Goal: Task Accomplishment & Management: Use online tool/utility

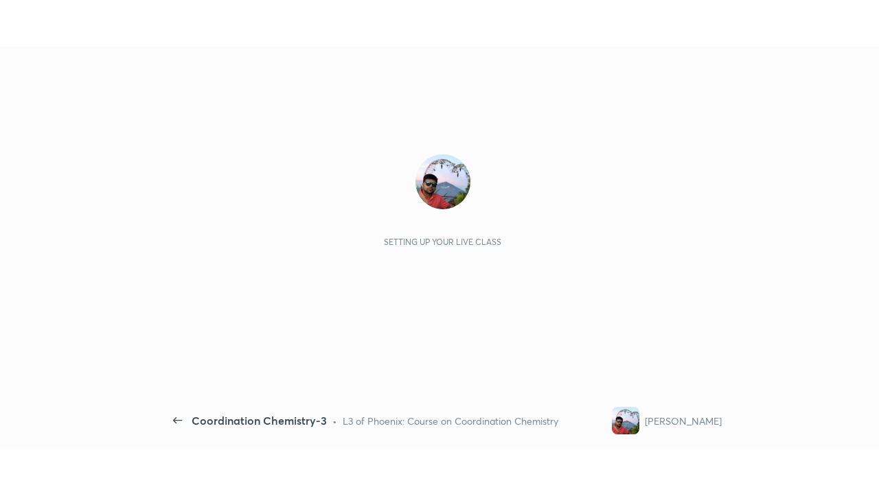
scroll to position [5, 1]
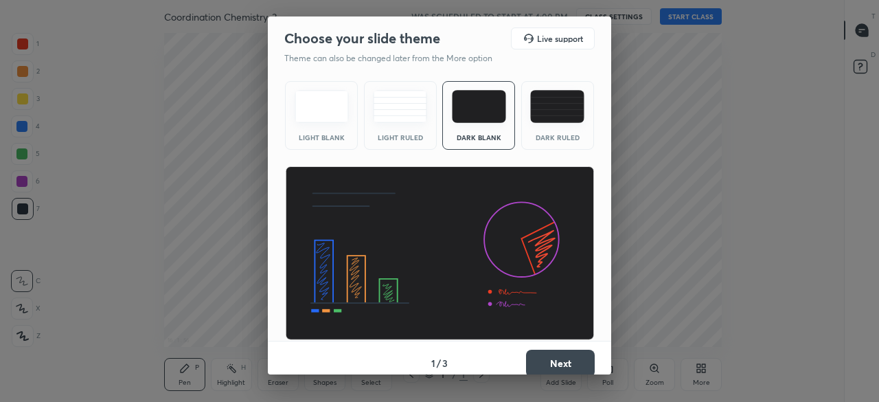
click at [556, 356] on button "Next" at bounding box center [560, 362] width 69 height 27
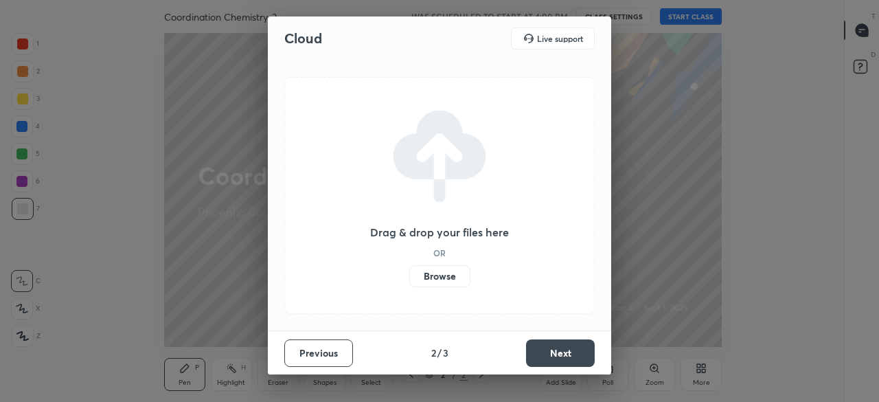
click at [554, 351] on button "Next" at bounding box center [560, 352] width 69 height 27
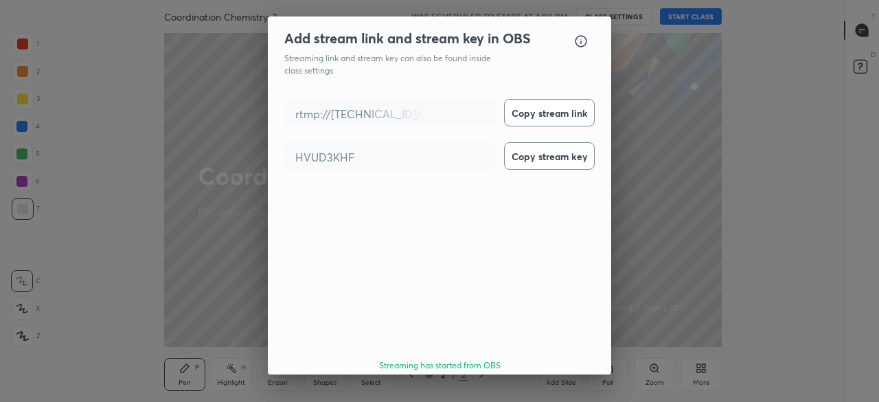
click at [560, 391] on button "Done" at bounding box center [560, 404] width 69 height 27
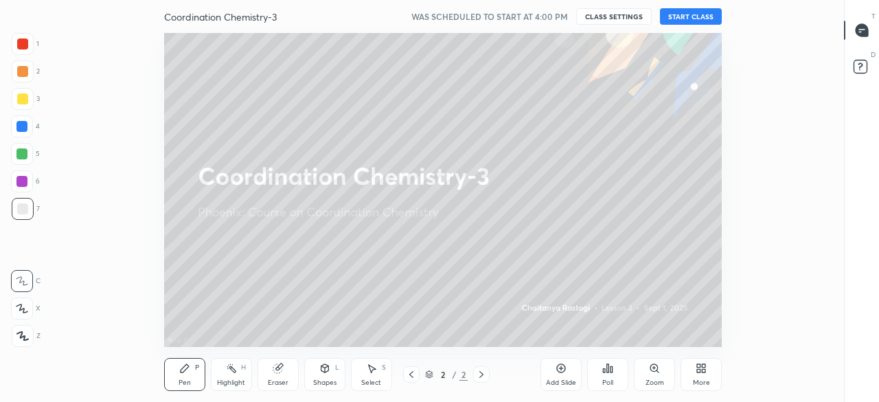
click at [689, 19] on button "START CLASS" at bounding box center [691, 16] width 62 height 16
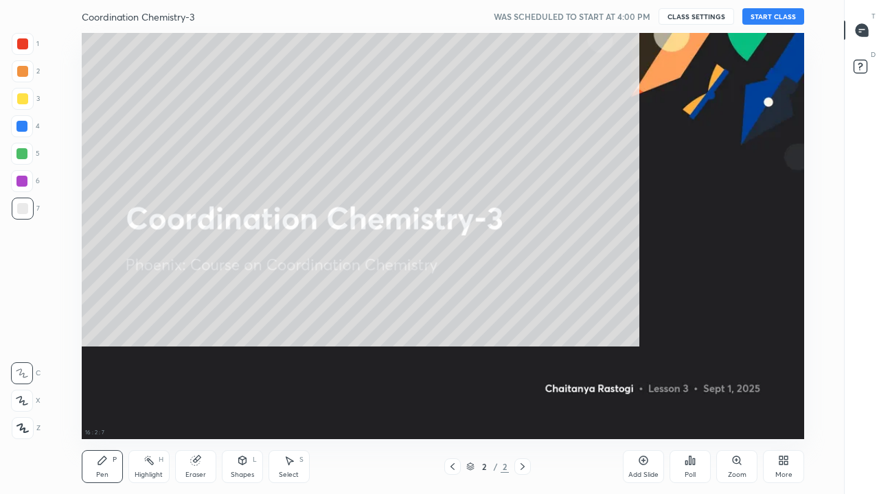
scroll to position [406, 797]
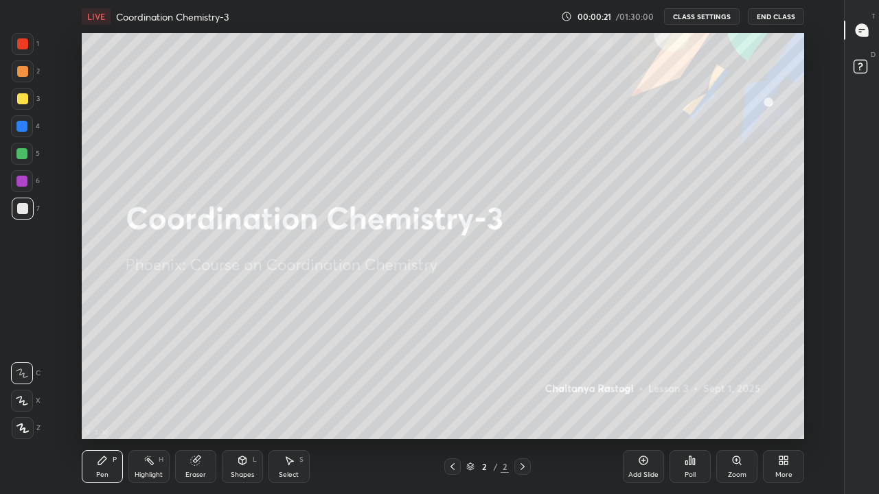
click at [787, 401] on div "More" at bounding box center [783, 475] width 17 height 7
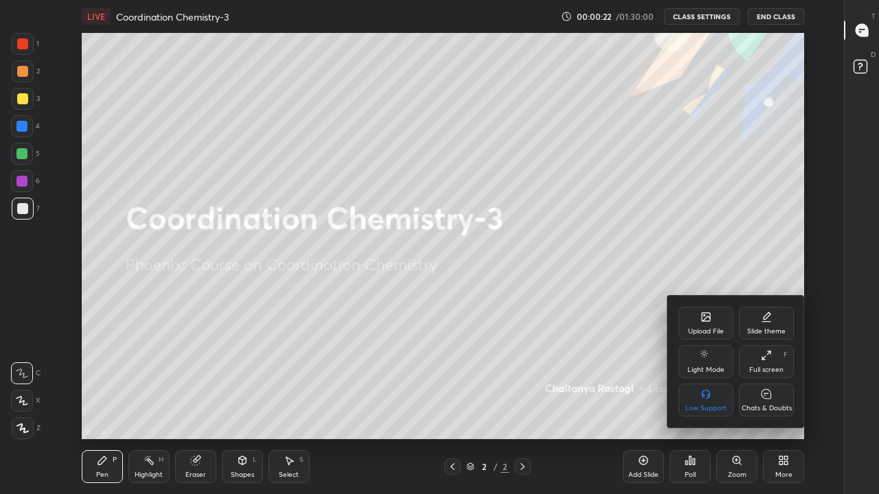
click at [776, 401] on div "Chats & Doubts" at bounding box center [766, 400] width 55 height 33
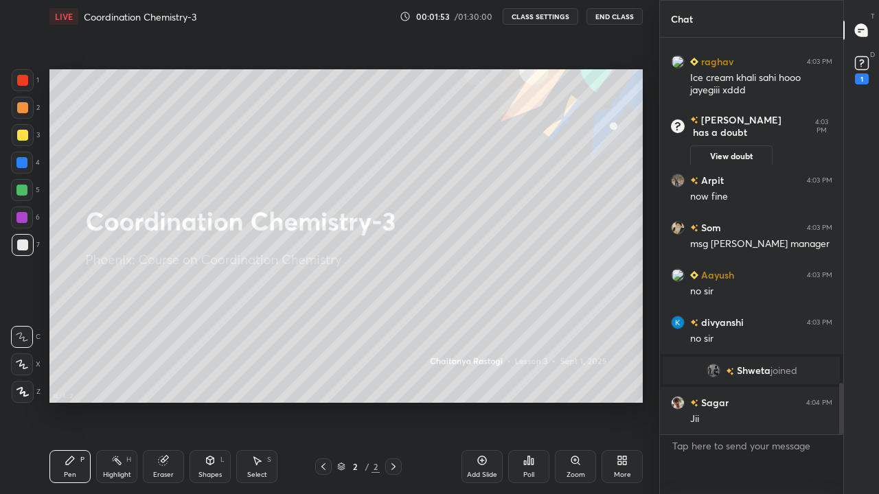
scroll to position [2656, 0]
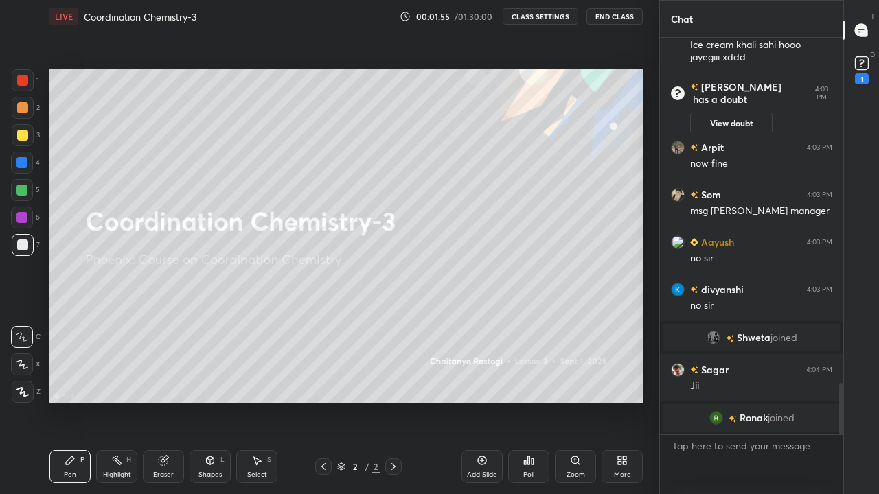
click at [629, 401] on div "More" at bounding box center [621, 466] width 41 height 33
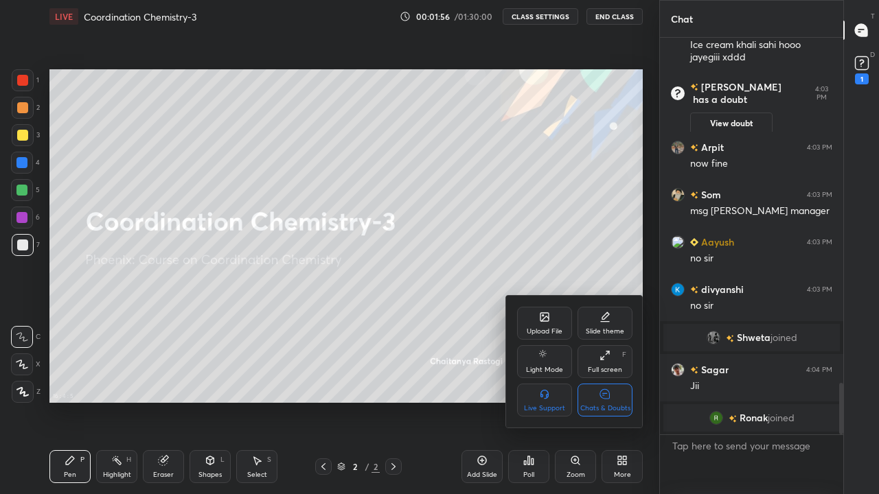
click at [603, 401] on div "Chats & Doubts" at bounding box center [605, 408] width 50 height 7
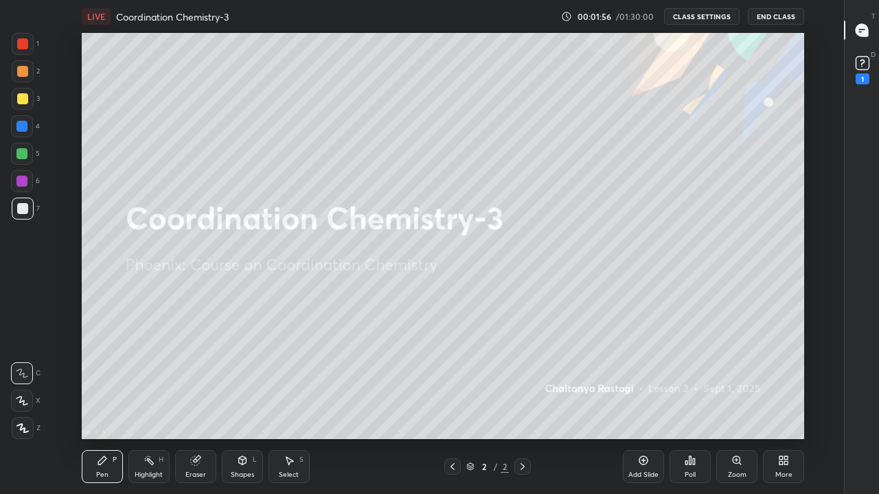
scroll to position [68249, 67858]
click at [641, 401] on div "Add Slide" at bounding box center [643, 475] width 30 height 7
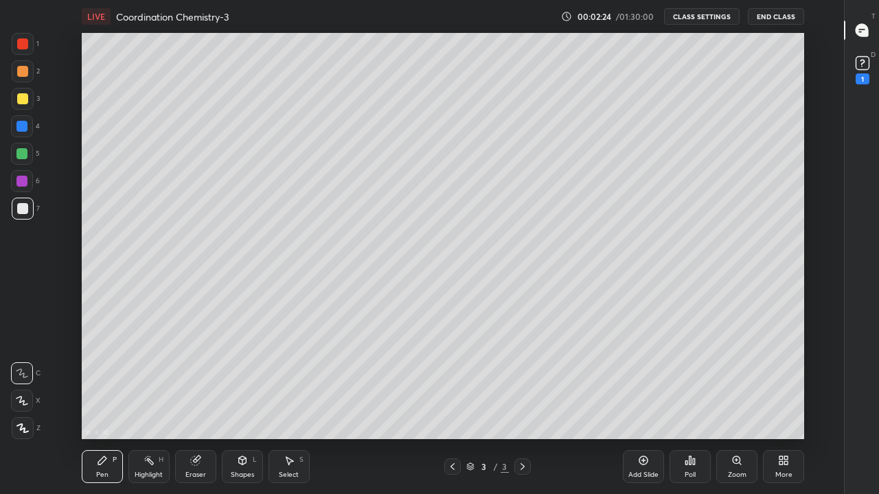
click at [22, 398] on icon at bounding box center [21, 401] width 11 height 8
click at [27, 100] on div at bounding box center [22, 98] width 11 height 11
click at [24, 210] on div at bounding box center [22, 208] width 11 height 11
click at [23, 102] on div at bounding box center [22, 98] width 11 height 11
click at [21, 207] on div at bounding box center [22, 208] width 11 height 11
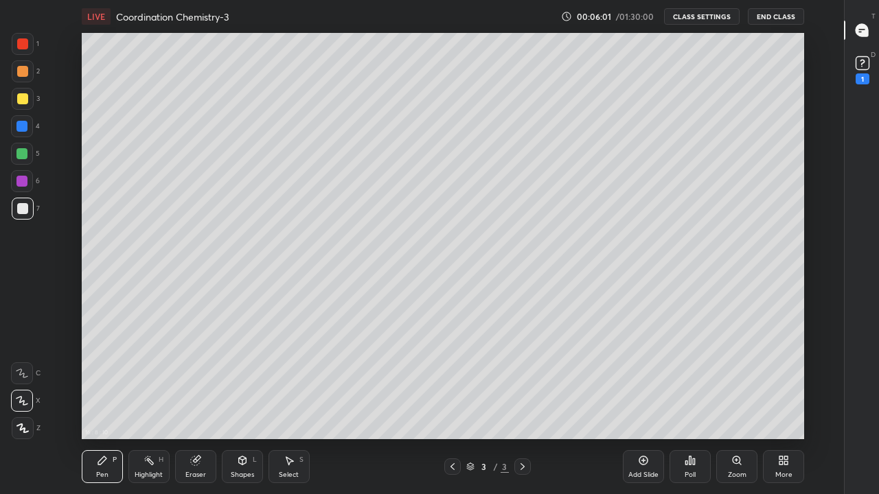
click at [23, 101] on div at bounding box center [22, 98] width 11 height 11
click at [644, 401] on div "Add Slide" at bounding box center [643, 466] width 41 height 33
click at [21, 208] on div at bounding box center [22, 208] width 11 height 11
click at [25, 102] on div at bounding box center [22, 98] width 11 height 11
click at [451, 401] on icon at bounding box center [452, 466] width 11 height 11
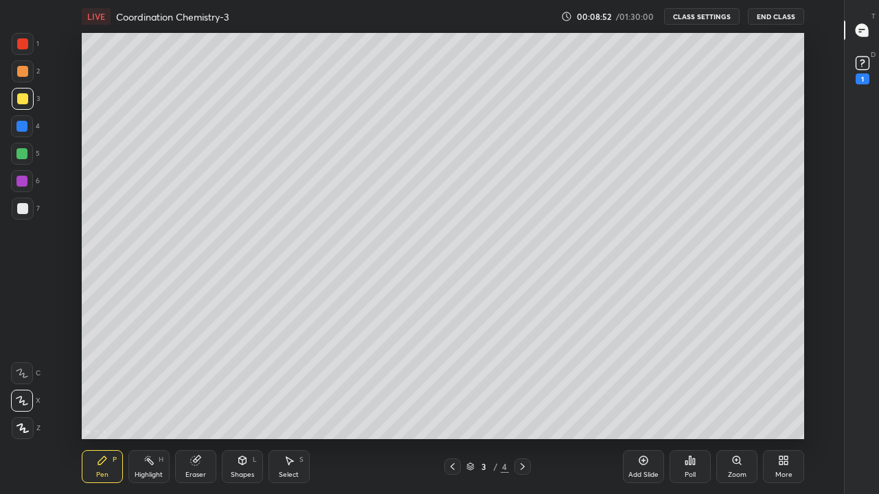
click at [522, 401] on icon at bounding box center [522, 466] width 11 height 11
click at [24, 208] on div at bounding box center [22, 208] width 11 height 11
click at [196, 401] on div "Eraser" at bounding box center [195, 475] width 21 height 7
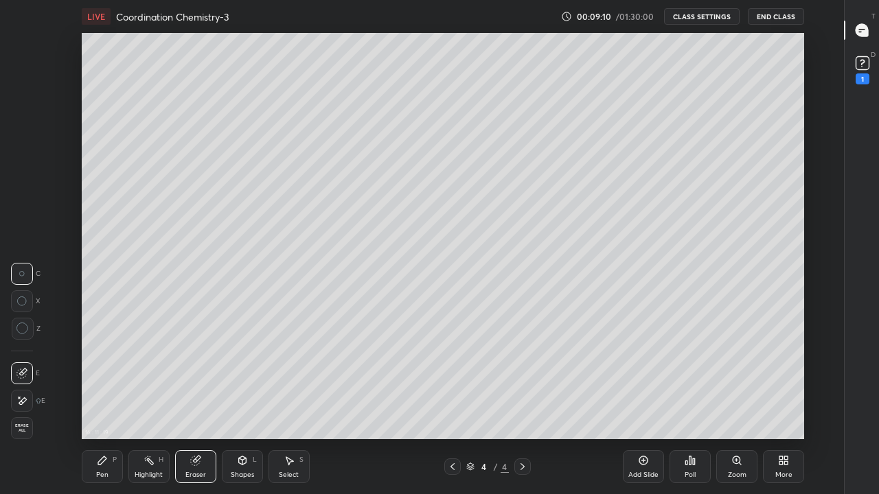
click at [97, 401] on div "Pen" at bounding box center [102, 475] width 12 height 7
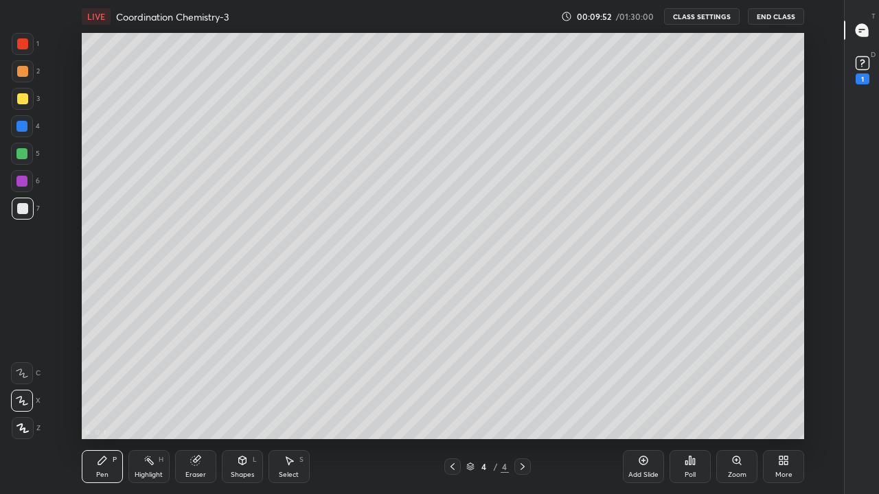
click at [21, 104] on div at bounding box center [23, 99] width 22 height 22
click at [22, 154] on div at bounding box center [21, 153] width 11 height 11
click at [646, 401] on icon at bounding box center [643, 460] width 11 height 11
click at [22, 100] on div at bounding box center [22, 98] width 11 height 11
click at [22, 128] on div at bounding box center [21, 126] width 11 height 11
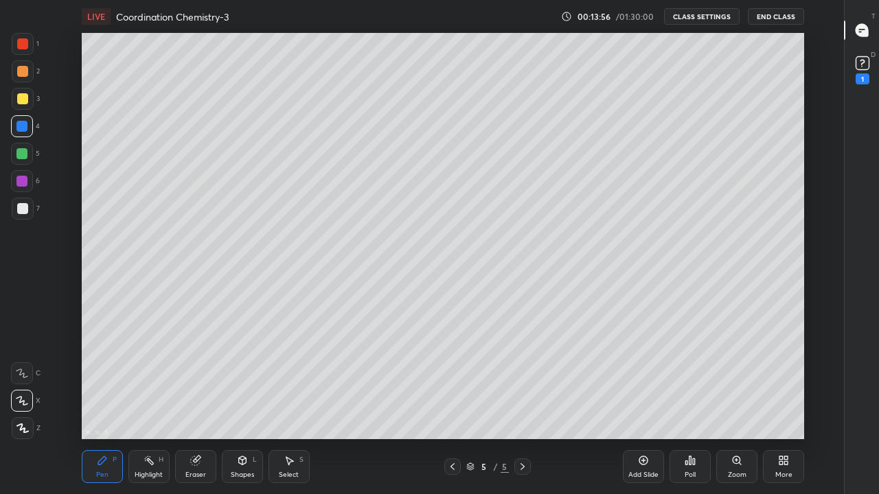
click at [21, 100] on div at bounding box center [22, 98] width 11 height 11
click at [22, 130] on div at bounding box center [21, 126] width 11 height 11
click at [26, 181] on div at bounding box center [21, 181] width 11 height 11
click at [27, 106] on div at bounding box center [23, 99] width 22 height 22
click at [21, 154] on div at bounding box center [21, 153] width 11 height 11
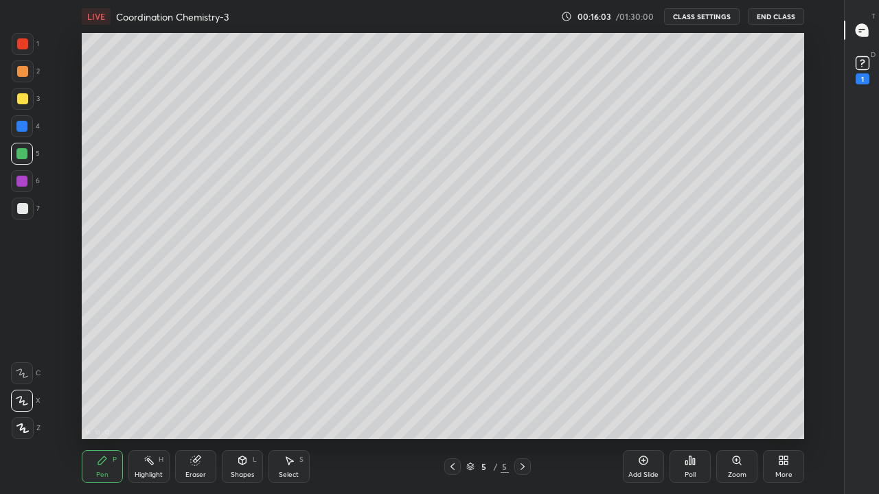
click at [27, 130] on div at bounding box center [22, 126] width 22 height 22
click at [23, 154] on div at bounding box center [21, 153] width 11 height 11
click at [641, 401] on icon at bounding box center [643, 460] width 11 height 11
click at [21, 208] on div at bounding box center [22, 208] width 11 height 11
click at [640, 401] on div "Add Slide" at bounding box center [643, 475] width 30 height 7
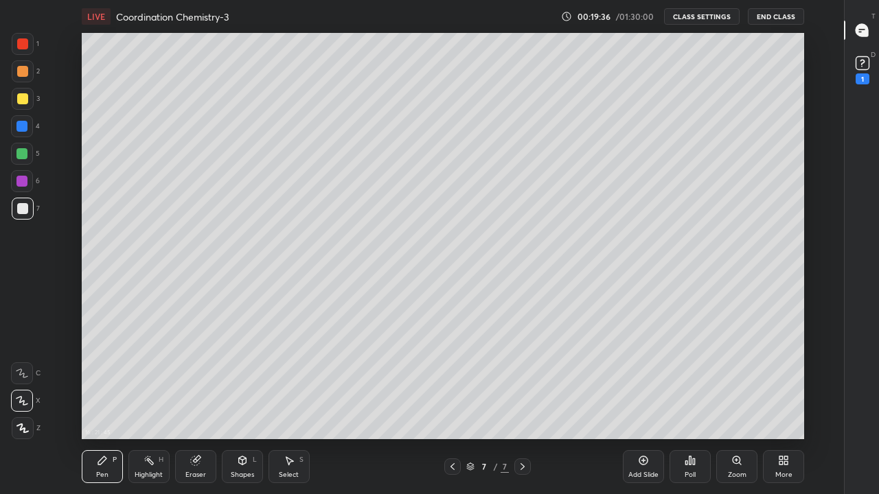
click at [23, 209] on div at bounding box center [22, 208] width 11 height 11
click at [23, 100] on div at bounding box center [22, 98] width 11 height 11
click at [452, 401] on icon at bounding box center [452, 466] width 11 height 11
click at [523, 401] on icon at bounding box center [522, 466] width 11 height 11
click at [16, 155] on div at bounding box center [21, 153] width 11 height 11
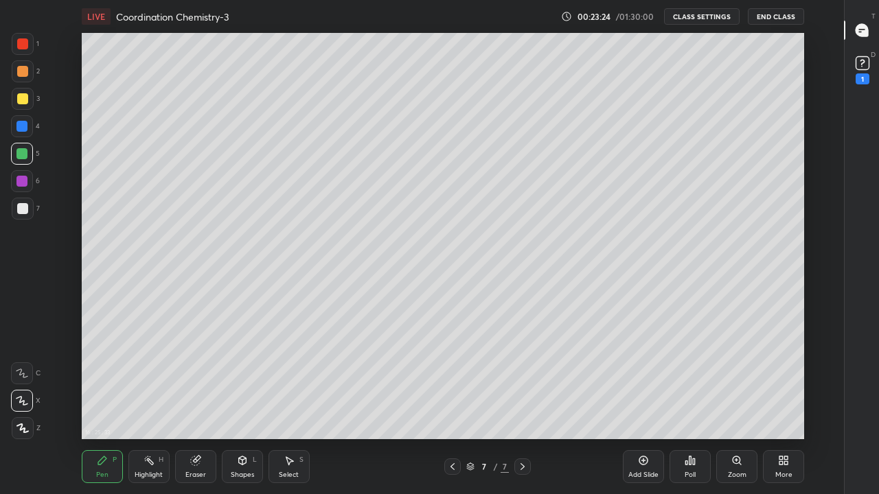
click at [200, 401] on div "Eraser" at bounding box center [195, 466] width 41 height 33
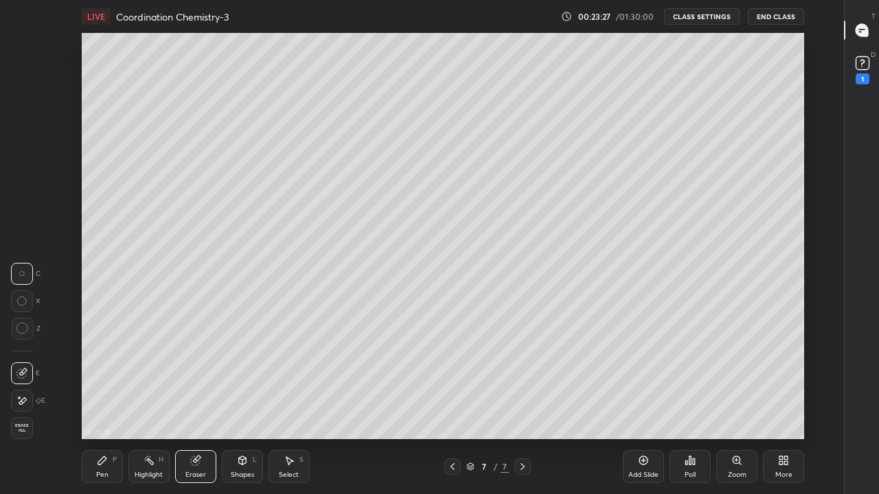
click at [105, 401] on div "Pen P" at bounding box center [102, 466] width 41 height 33
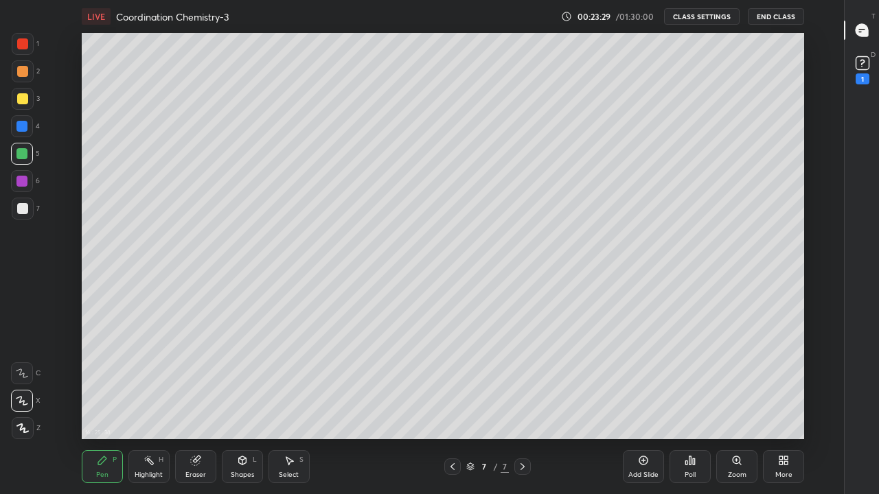
click at [24, 98] on div at bounding box center [22, 98] width 11 height 11
click at [646, 401] on div "Add Slide" at bounding box center [643, 475] width 30 height 7
click at [452, 401] on icon at bounding box center [452, 466] width 11 height 11
click at [522, 401] on icon at bounding box center [522, 466] width 11 height 11
click at [651, 401] on div "Add Slide" at bounding box center [643, 466] width 41 height 33
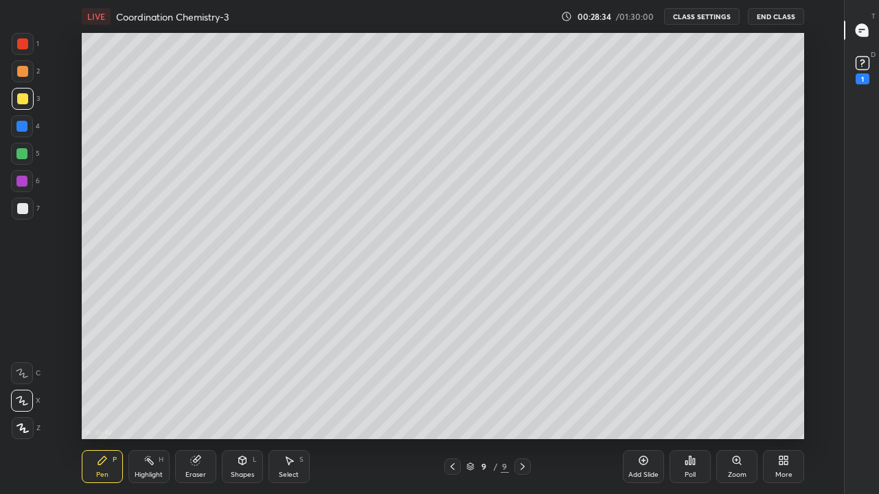
click at [640, 401] on icon at bounding box center [643, 460] width 11 height 11
click at [23, 207] on div at bounding box center [22, 208] width 11 height 11
click at [25, 102] on div at bounding box center [22, 98] width 11 height 11
click at [649, 401] on div "Add Slide" at bounding box center [643, 475] width 30 height 7
click at [23, 209] on div at bounding box center [22, 208] width 11 height 11
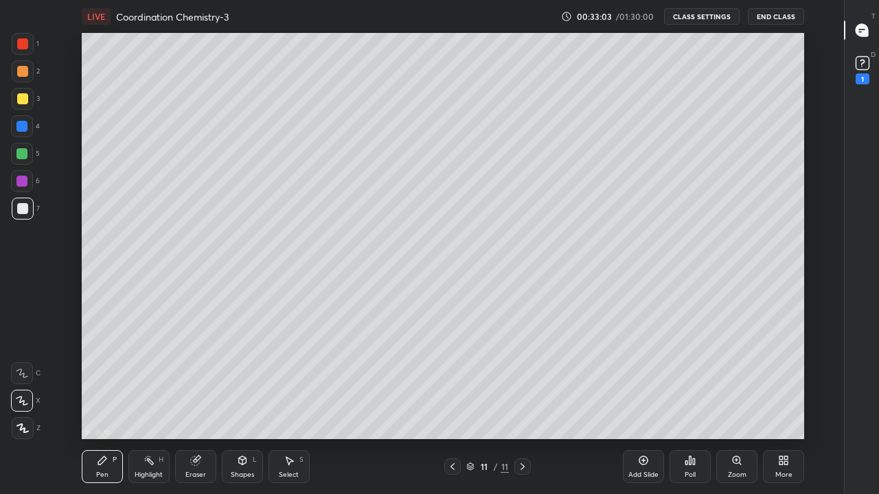
click at [452, 401] on icon at bounding box center [452, 466] width 11 height 11
click at [522, 401] on icon at bounding box center [522, 466] width 11 height 11
click at [201, 401] on div "Eraser" at bounding box center [195, 466] width 41 height 33
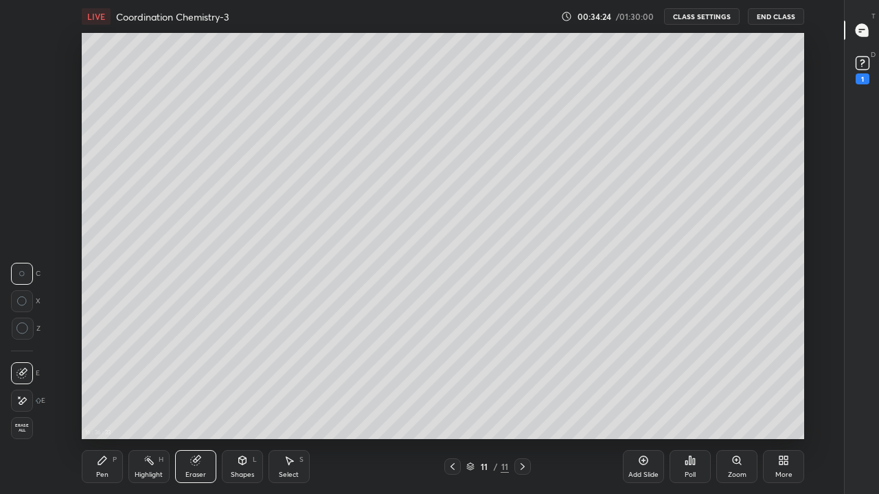
click at [112, 401] on div "Pen P" at bounding box center [102, 466] width 41 height 33
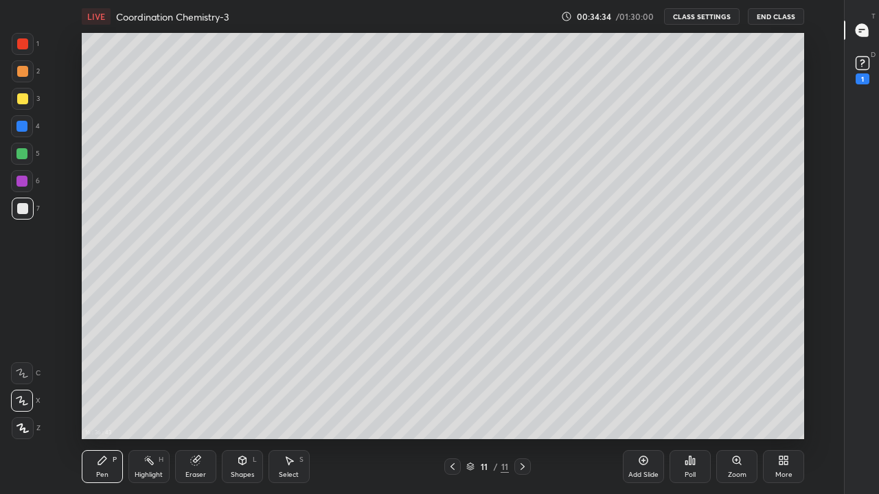
click at [206, 401] on div "Eraser" at bounding box center [195, 466] width 41 height 33
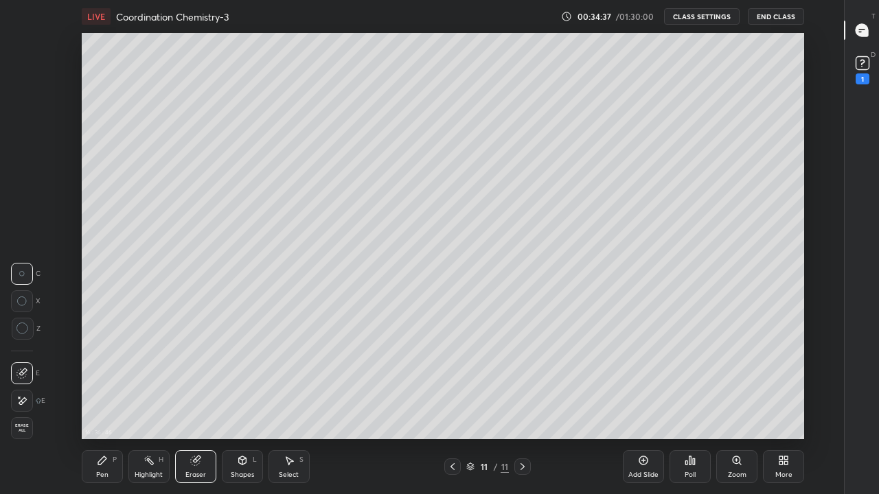
click at [107, 401] on icon at bounding box center [102, 460] width 11 height 11
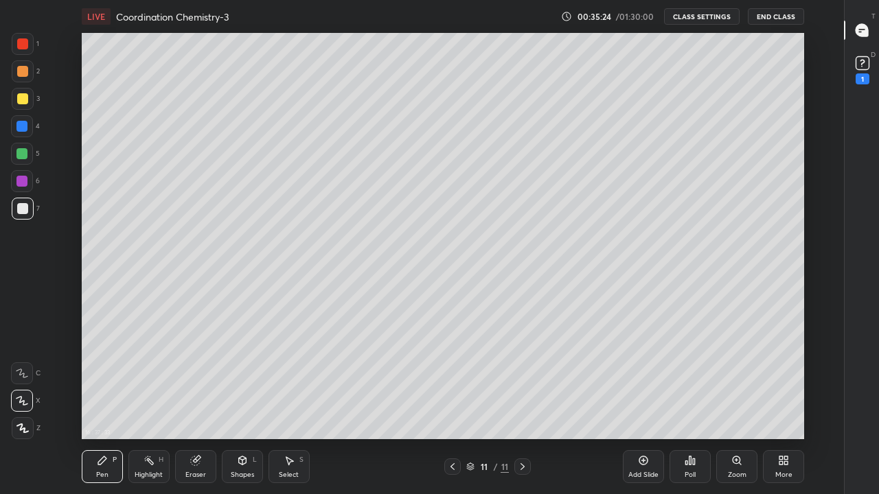
click at [26, 100] on div at bounding box center [22, 98] width 11 height 11
click at [450, 401] on icon at bounding box center [452, 466] width 11 height 11
click at [523, 401] on icon at bounding box center [522, 466] width 11 height 11
click at [636, 146] on p "Undo" at bounding box center [640, 142] width 21 height 11
click at [645, 152] on p "Undo" at bounding box center [651, 152] width 21 height 11
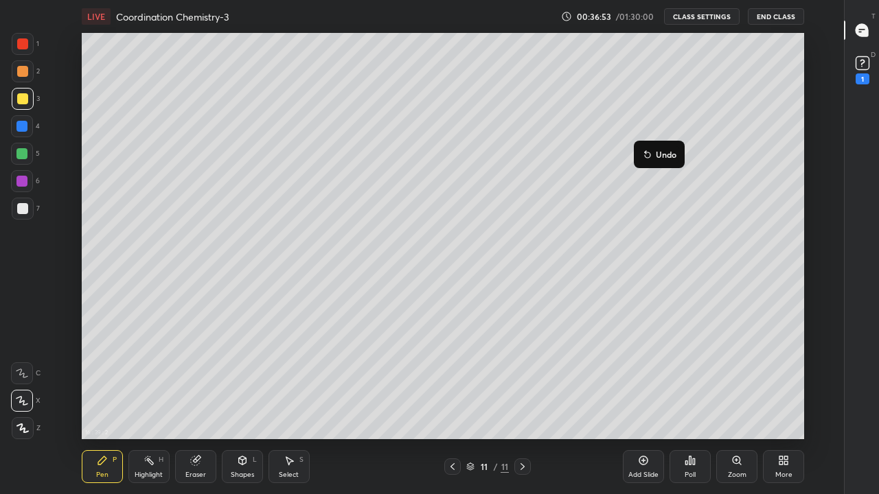
click at [659, 155] on p "Undo" at bounding box center [666, 154] width 21 height 11
click at [637, 401] on div "Add Slide" at bounding box center [643, 466] width 41 height 33
click at [21, 207] on div at bounding box center [22, 208] width 11 height 11
click at [27, 104] on div at bounding box center [23, 99] width 22 height 22
click at [25, 183] on div at bounding box center [21, 181] width 11 height 11
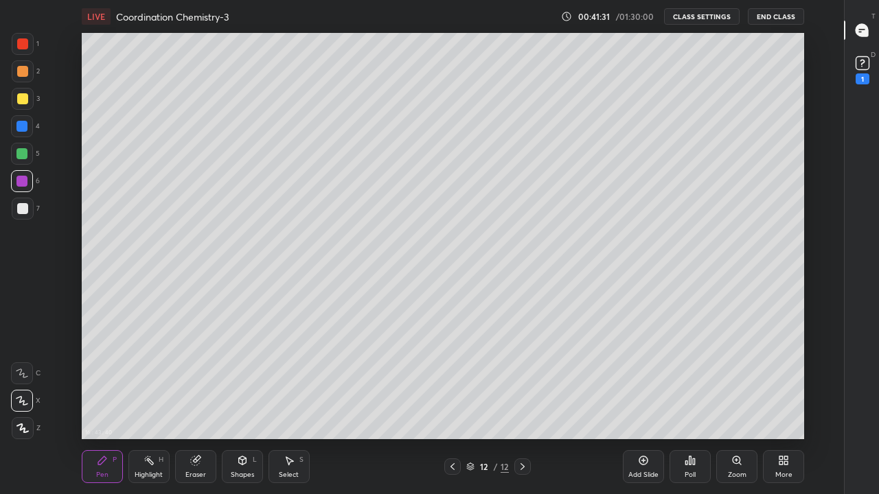
click at [22, 102] on div at bounding box center [22, 98] width 11 height 11
click at [21, 126] on div at bounding box center [21, 126] width 11 height 11
click at [25, 154] on div at bounding box center [21, 153] width 11 height 11
click at [645, 401] on div "Add Slide" at bounding box center [643, 475] width 30 height 7
click at [21, 100] on div at bounding box center [22, 98] width 11 height 11
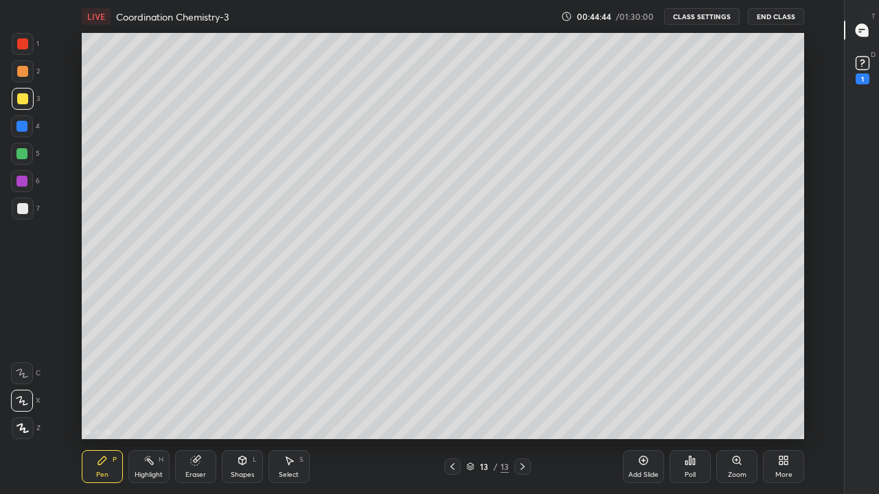
click at [21, 212] on div at bounding box center [22, 208] width 11 height 11
click at [200, 401] on icon at bounding box center [195, 460] width 11 height 11
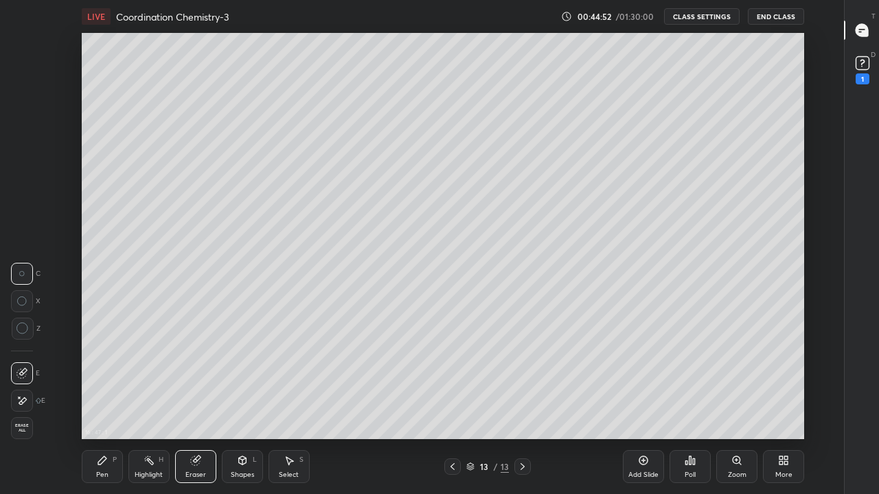
click at [23, 400] on icon at bounding box center [21, 401] width 11 height 12
click at [104, 401] on icon at bounding box center [102, 461] width 8 height 8
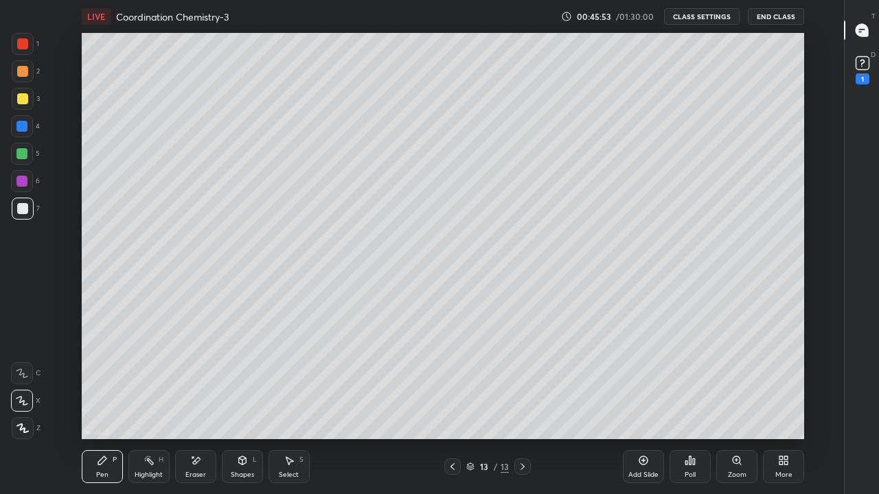
click at [24, 73] on div at bounding box center [22, 71] width 11 height 11
click at [24, 98] on div at bounding box center [22, 98] width 11 height 11
click at [25, 150] on div at bounding box center [21, 153] width 11 height 11
click at [198, 401] on div "Eraser" at bounding box center [195, 475] width 21 height 7
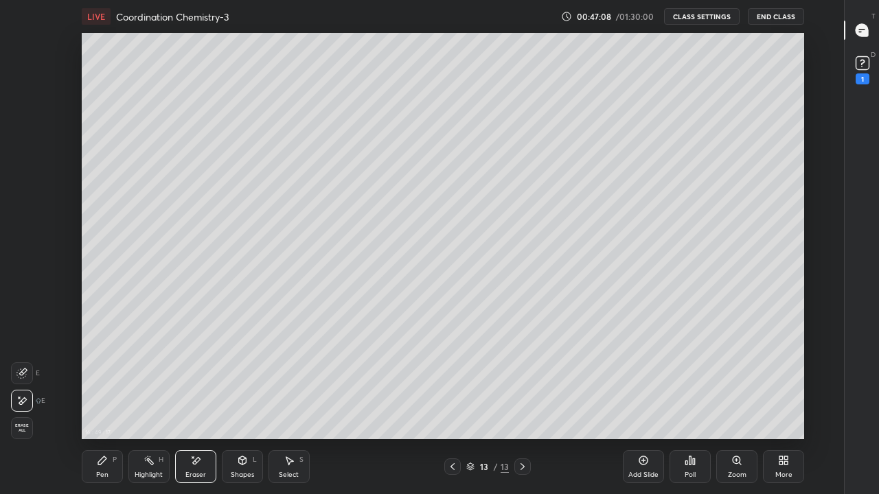
click at [108, 401] on div "Pen P" at bounding box center [102, 466] width 41 height 33
click at [27, 102] on div at bounding box center [22, 98] width 11 height 11
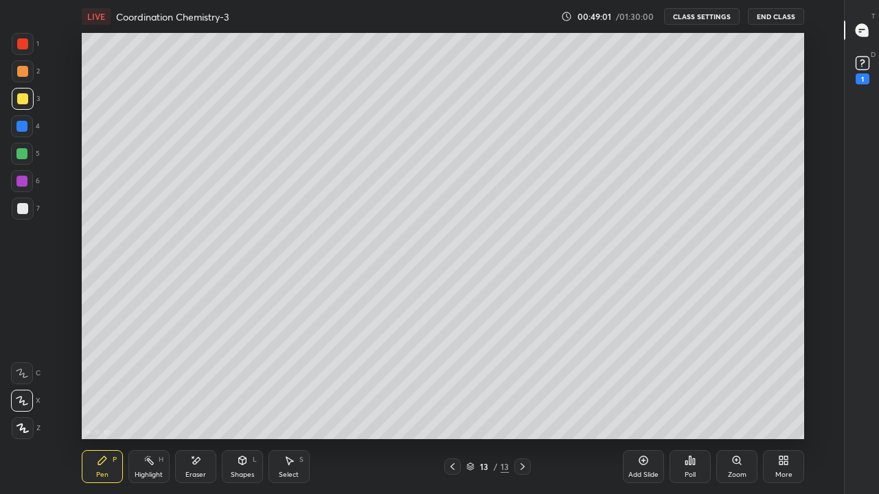
click at [642, 401] on icon at bounding box center [643, 461] width 4 height 4
click at [29, 213] on div at bounding box center [23, 209] width 22 height 22
click at [25, 70] on div at bounding box center [22, 71] width 11 height 11
click at [191, 401] on div "Eraser" at bounding box center [195, 475] width 21 height 7
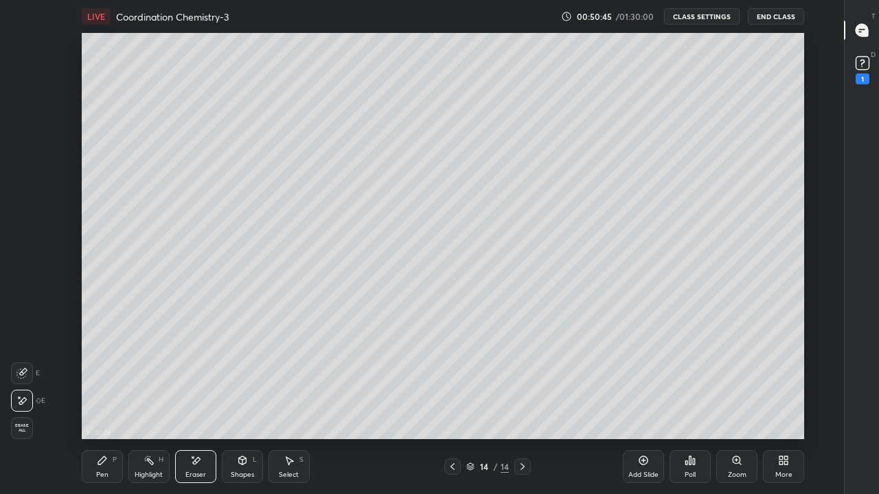
click at [105, 401] on icon at bounding box center [102, 460] width 11 height 11
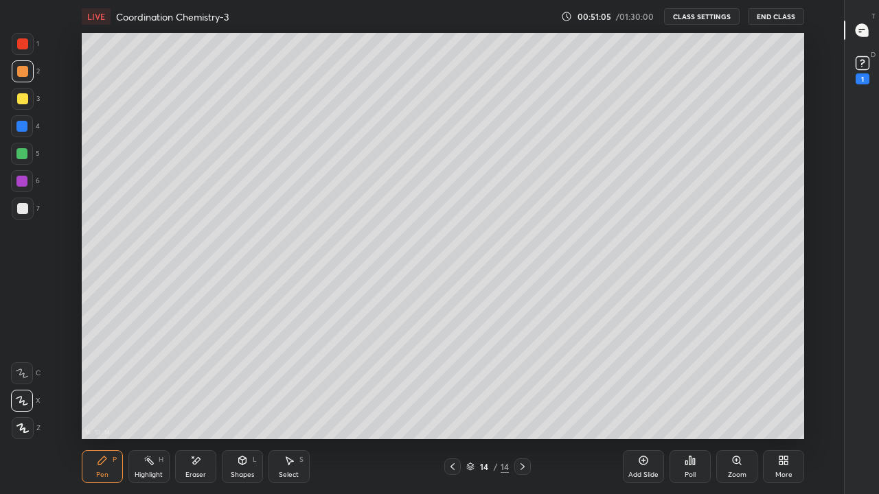
click at [25, 102] on div at bounding box center [22, 98] width 11 height 11
click at [23, 150] on div at bounding box center [21, 153] width 11 height 11
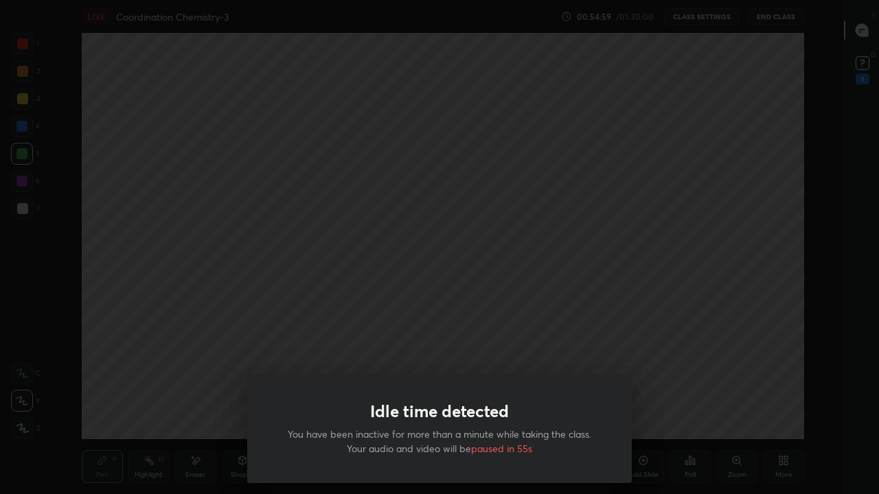
click at [384, 344] on div "Idle time detected You have been inactive for more than a minute while taking t…" at bounding box center [439, 247] width 879 height 494
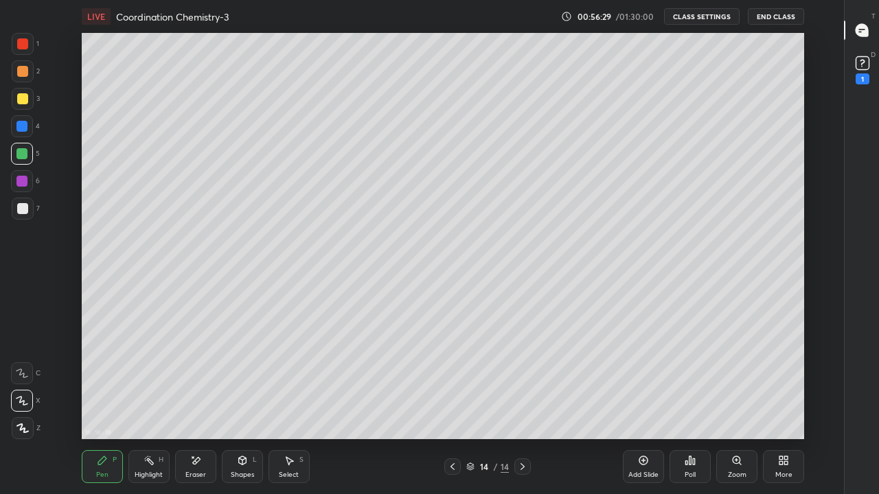
click at [643, 401] on icon at bounding box center [643, 461] width 4 height 4
click at [22, 210] on div at bounding box center [22, 208] width 11 height 11
click at [156, 401] on div "Highlight H" at bounding box center [148, 466] width 41 height 33
click at [193, 401] on icon at bounding box center [196, 460] width 8 height 7
click at [106, 401] on div "Pen" at bounding box center [102, 475] width 12 height 7
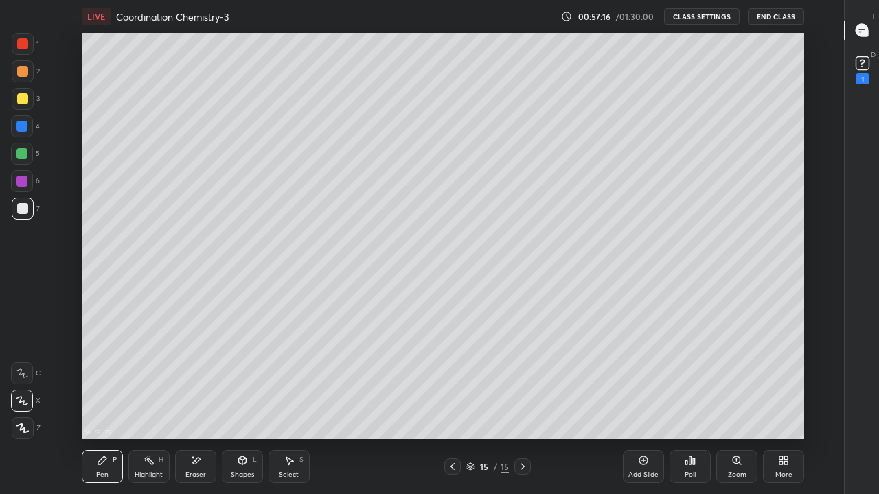
click at [23, 154] on div at bounding box center [21, 153] width 11 height 11
click at [22, 97] on div at bounding box center [22, 98] width 11 height 11
click at [649, 401] on div "Add Slide" at bounding box center [643, 466] width 41 height 33
click at [24, 213] on div at bounding box center [22, 208] width 11 height 11
click at [203, 401] on div "Eraser" at bounding box center [195, 475] width 21 height 7
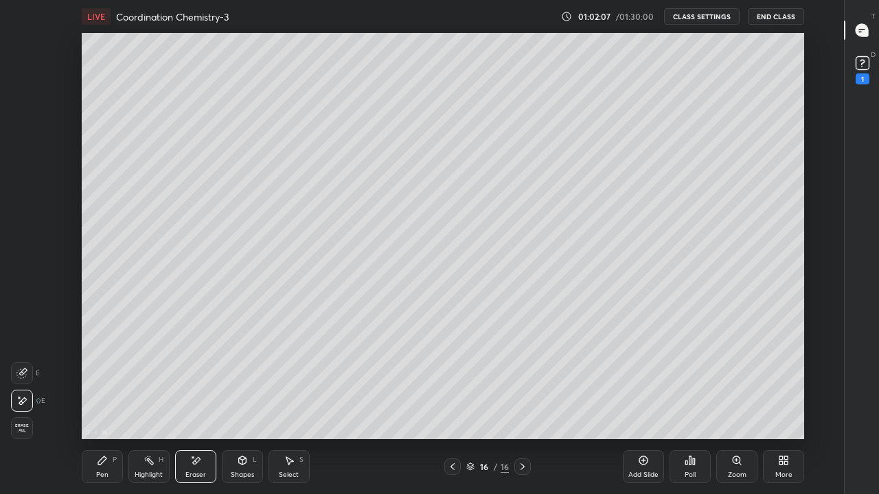
click at [110, 401] on div "Pen P" at bounding box center [102, 466] width 41 height 33
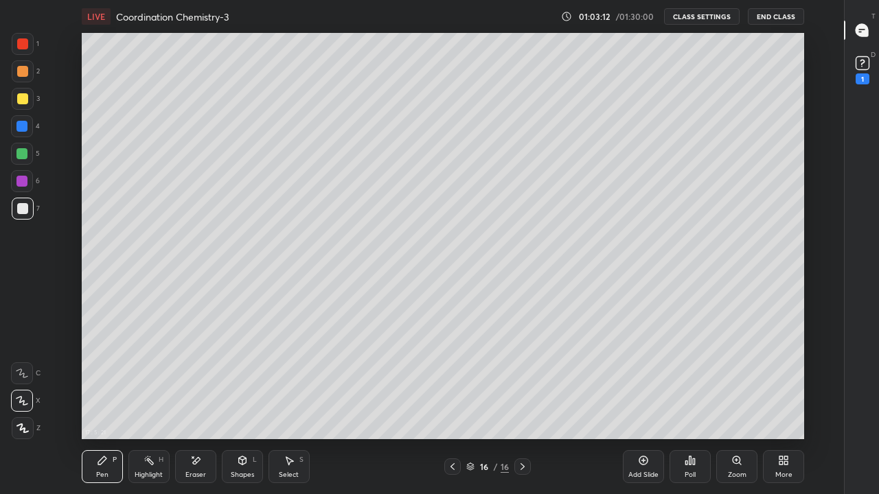
click at [639, 401] on icon at bounding box center [643, 461] width 9 height 9
click at [455, 401] on icon at bounding box center [452, 466] width 11 height 11
click at [452, 401] on icon at bounding box center [452, 466] width 11 height 11
click at [458, 401] on div at bounding box center [452, 467] width 16 height 16
click at [522, 401] on icon at bounding box center [522, 466] width 11 height 11
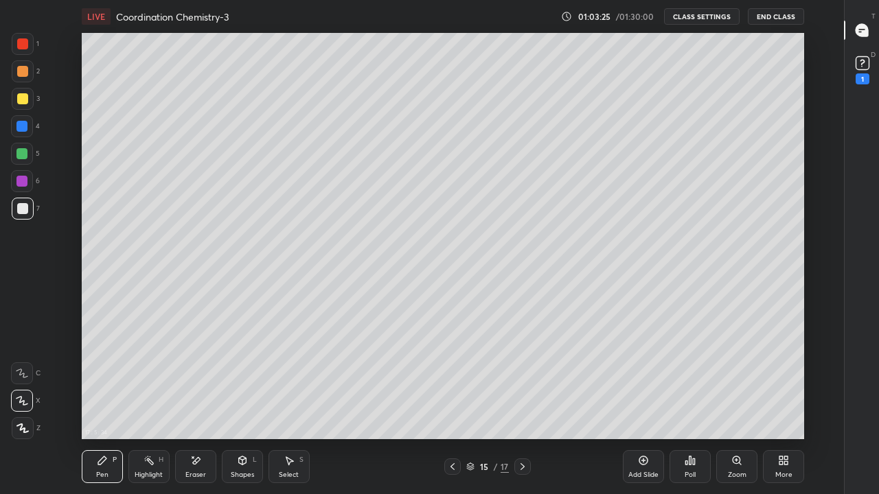
click at [522, 401] on icon at bounding box center [522, 466] width 11 height 11
click at [197, 401] on div "Eraser" at bounding box center [195, 466] width 41 height 33
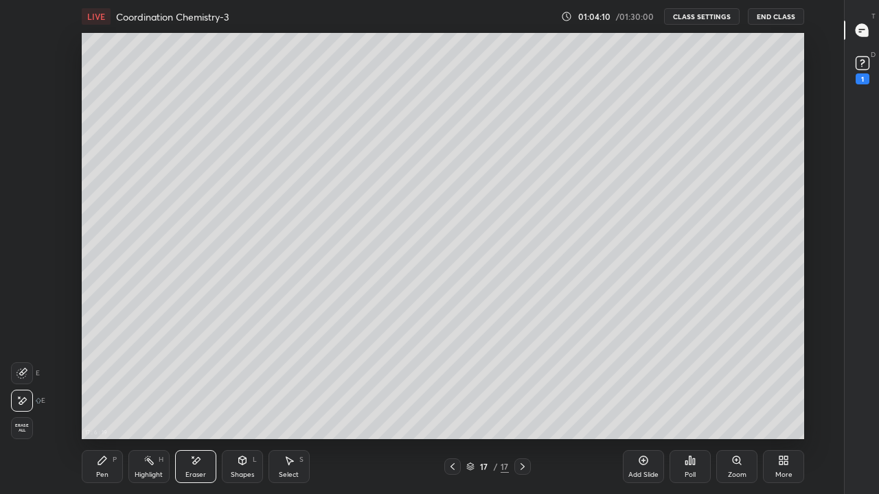
click at [109, 401] on div "Pen P" at bounding box center [102, 466] width 41 height 33
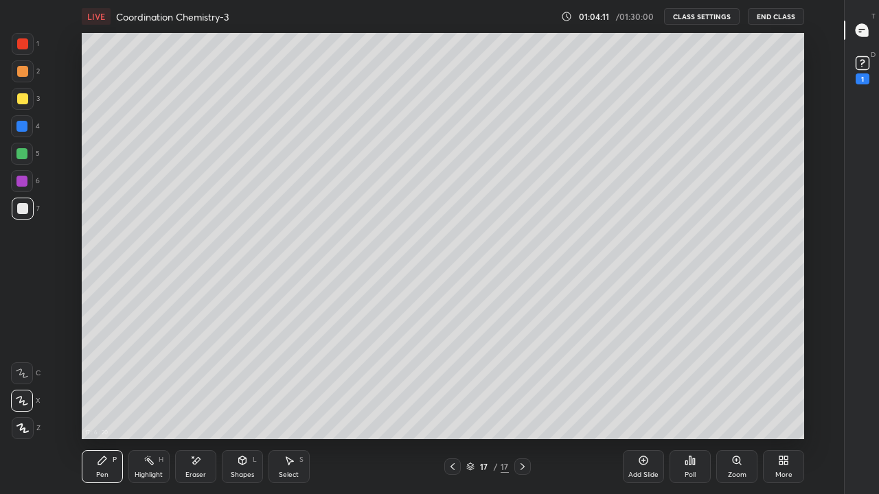
click at [25, 96] on div at bounding box center [22, 98] width 11 height 11
click at [23, 151] on div at bounding box center [21, 153] width 11 height 11
click at [209, 401] on div "Eraser" at bounding box center [195, 466] width 41 height 33
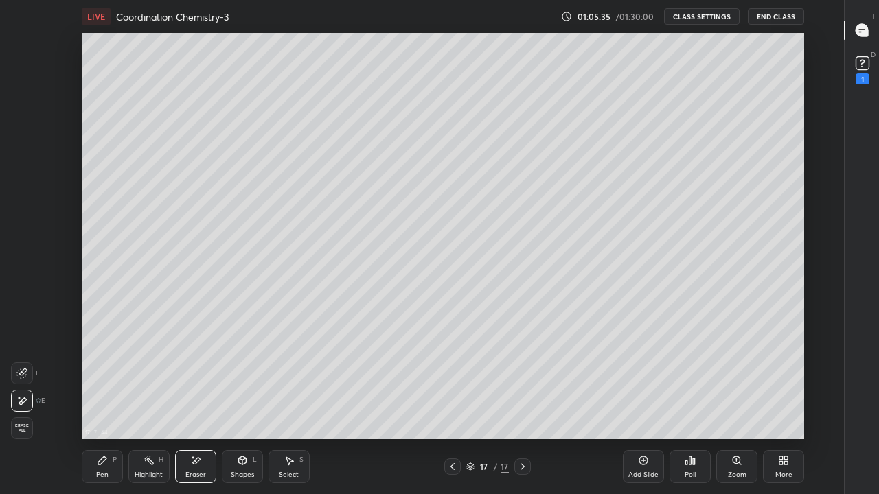
click at [107, 401] on div "Pen" at bounding box center [102, 475] width 12 height 7
click at [288, 401] on div "Select S" at bounding box center [288, 466] width 41 height 33
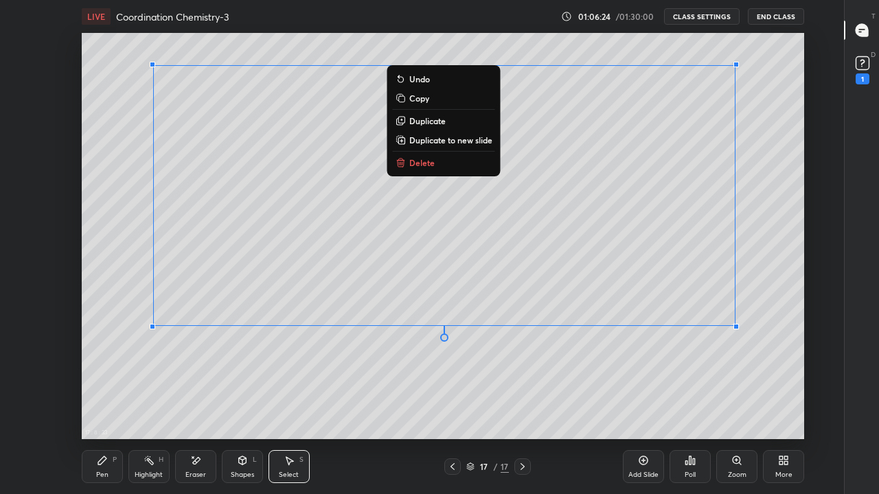
click at [429, 100] on button "Copy" at bounding box center [444, 98] width 102 height 16
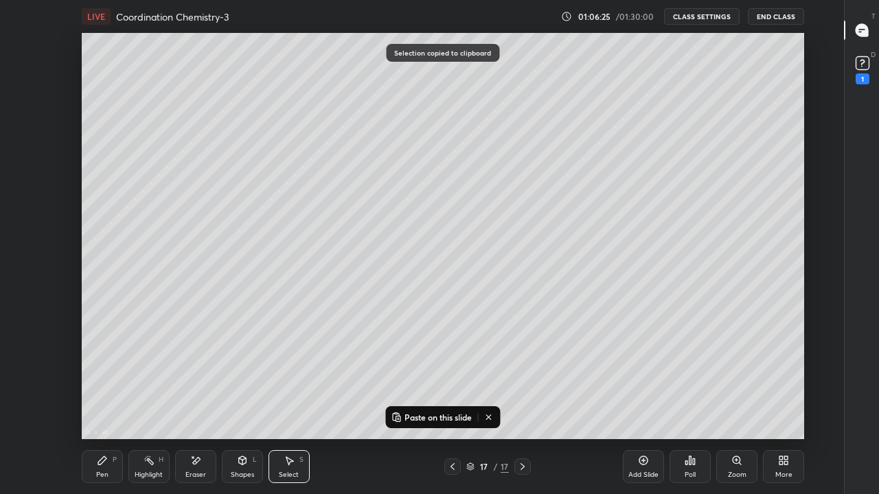
click at [652, 401] on div "Add Slide" at bounding box center [643, 475] width 30 height 7
click at [433, 401] on p "Paste on this slide" at bounding box center [437, 417] width 67 height 11
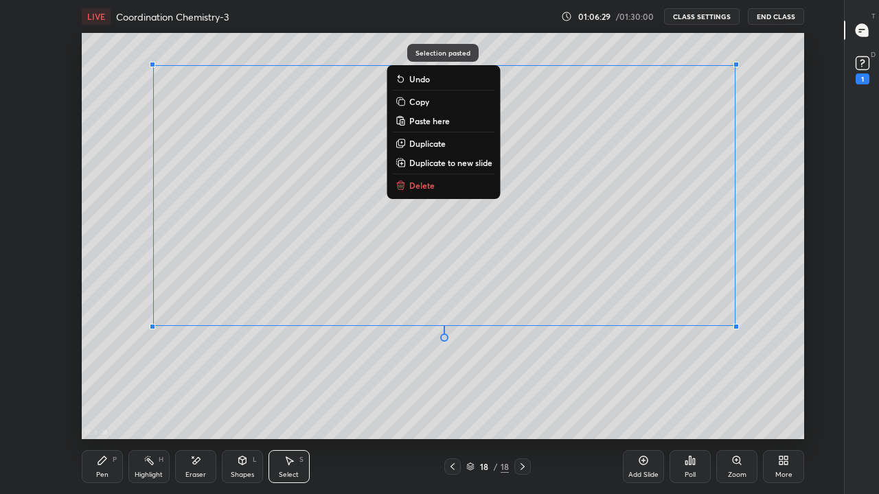
click at [272, 360] on div "0 ° Undo Copy Paste here Duplicate Duplicate to new slide Delete" at bounding box center [443, 236] width 722 height 406
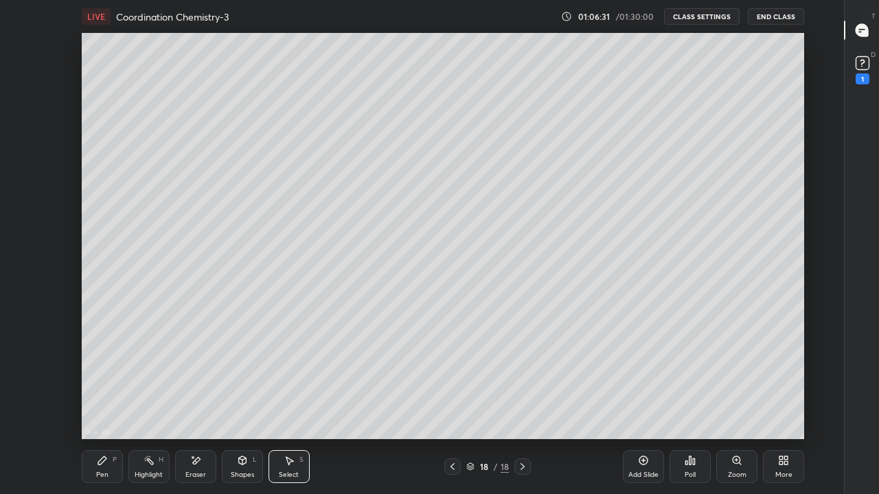
click at [104, 401] on div "Pen P" at bounding box center [102, 466] width 41 height 33
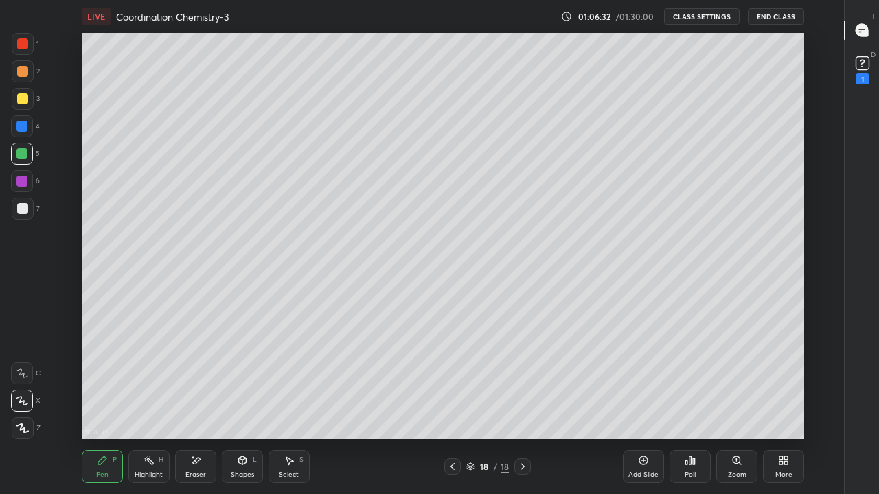
click at [24, 208] on div at bounding box center [22, 208] width 11 height 11
click at [198, 401] on div "Eraser" at bounding box center [195, 466] width 41 height 33
click at [109, 401] on div "Pen P" at bounding box center [102, 466] width 41 height 33
click at [192, 401] on div "Eraser" at bounding box center [195, 475] width 21 height 7
click at [106, 401] on icon at bounding box center [102, 460] width 11 height 11
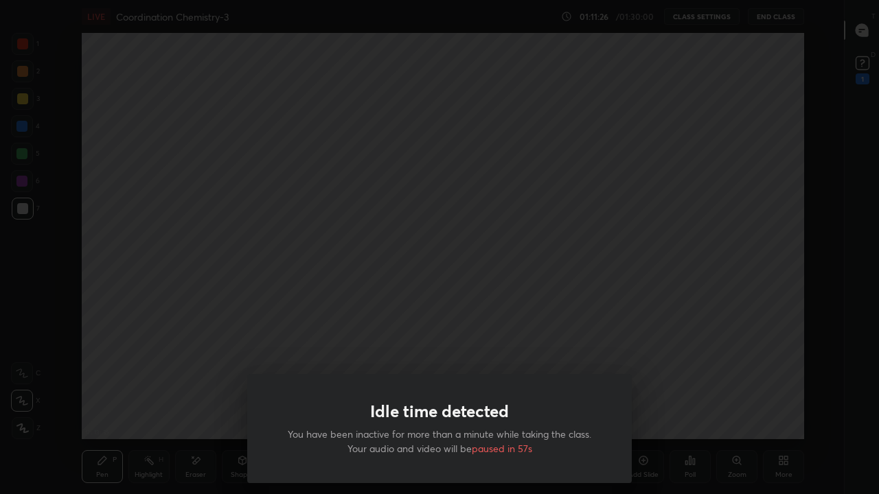
click at [700, 334] on div "Idle time detected You have been inactive for more than a minute while taking t…" at bounding box center [439, 247] width 879 height 494
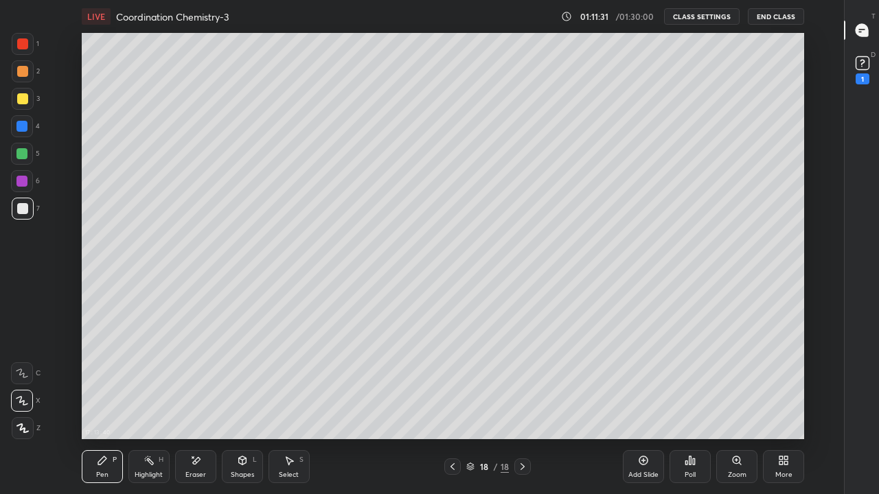
click at [643, 401] on icon at bounding box center [643, 461] width 4 height 4
click at [197, 401] on icon at bounding box center [195, 461] width 11 height 12
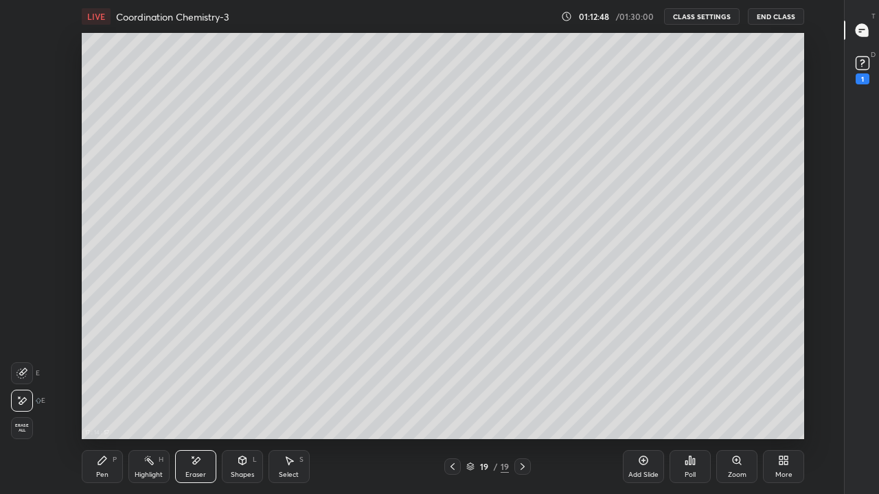
click at [110, 401] on div "Pen P" at bounding box center [102, 466] width 41 height 33
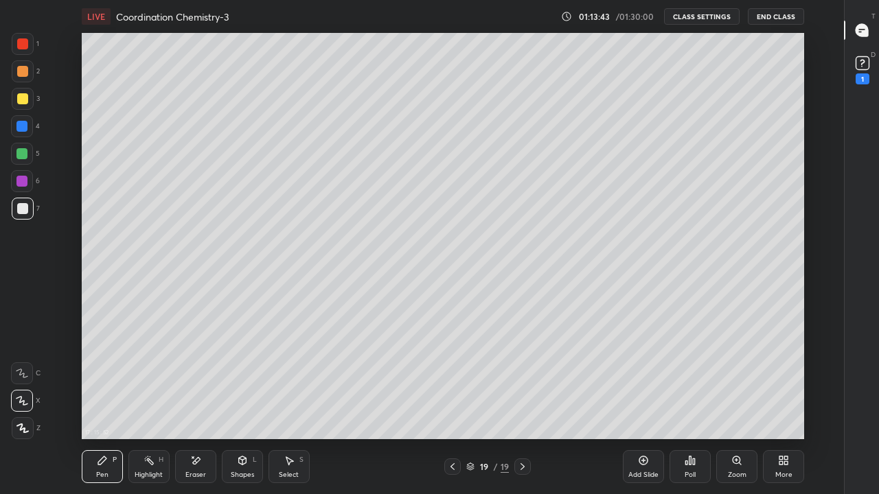
click at [203, 401] on div "Eraser" at bounding box center [195, 466] width 41 height 33
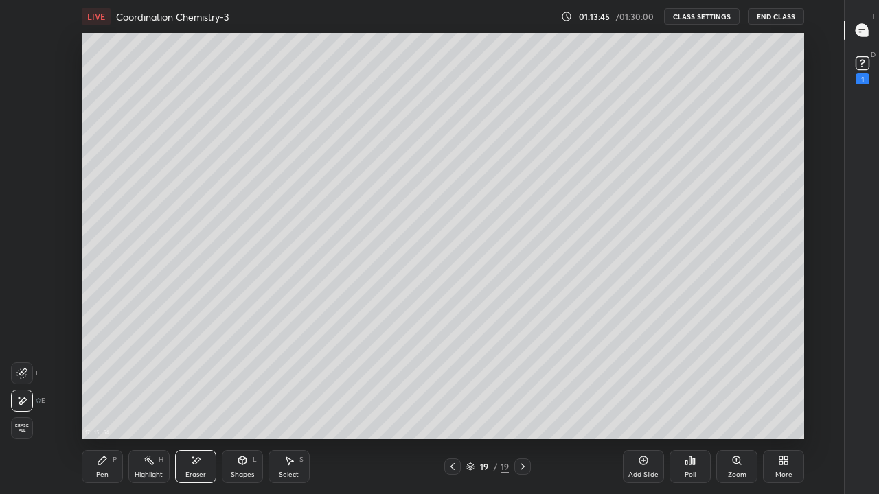
click at [99, 401] on div "Pen P" at bounding box center [102, 466] width 41 height 33
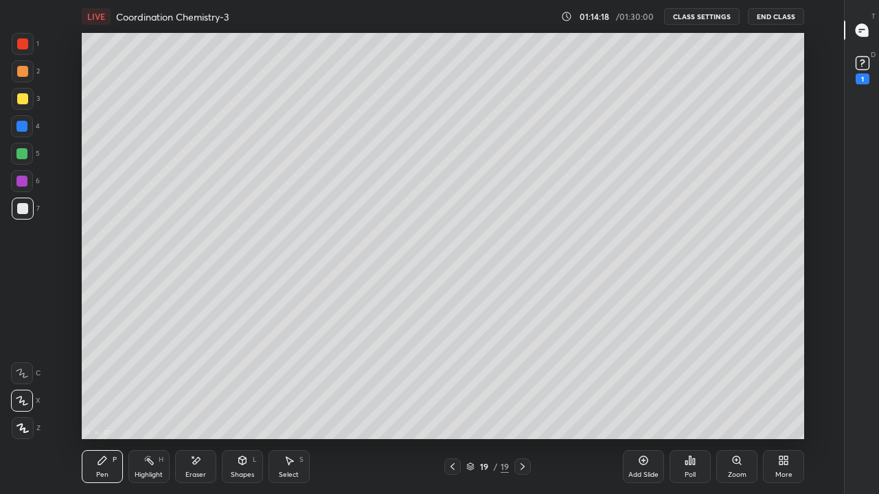
click at [452, 401] on icon at bounding box center [452, 466] width 11 height 11
click at [522, 401] on icon at bounding box center [522, 466] width 11 height 11
click at [647, 401] on div "Add Slide" at bounding box center [643, 466] width 41 height 33
click at [194, 401] on div "Eraser" at bounding box center [195, 475] width 21 height 7
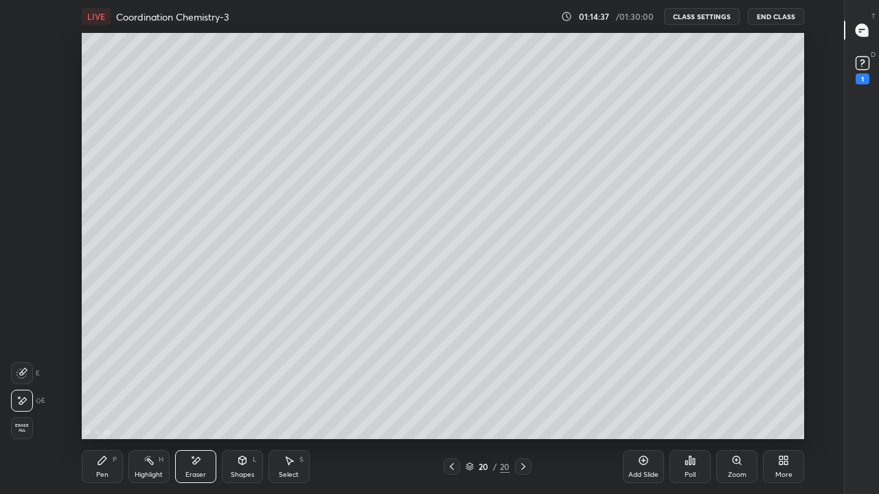
click at [112, 401] on div "Pen P" at bounding box center [102, 466] width 41 height 33
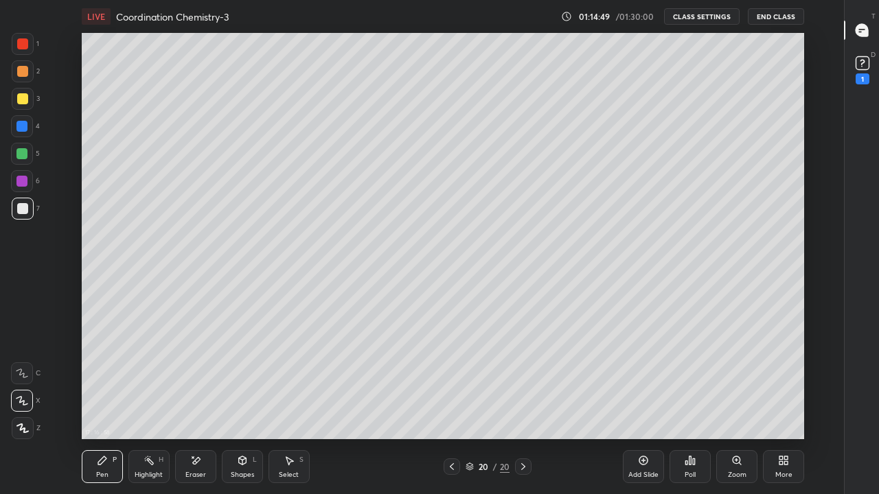
click at [22, 179] on div at bounding box center [21, 181] width 11 height 11
click at [23, 106] on div at bounding box center [23, 99] width 22 height 22
click at [203, 401] on div "Eraser" at bounding box center [195, 466] width 41 height 33
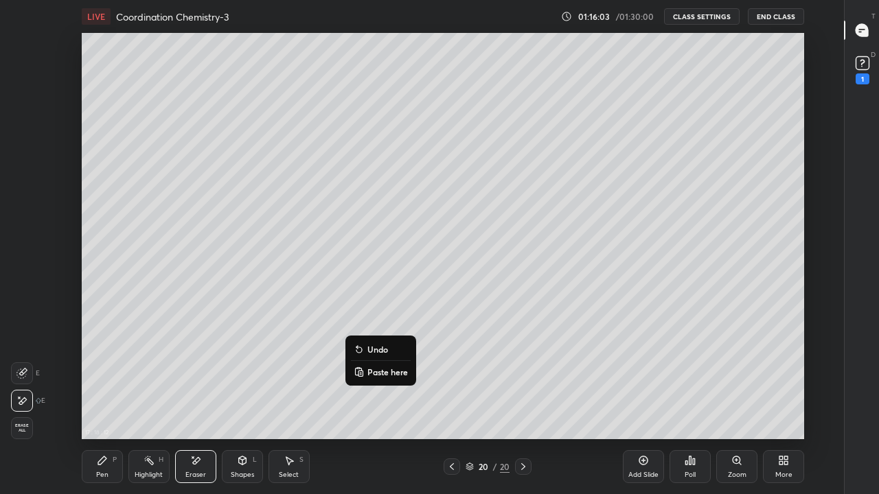
click at [379, 350] on p "Undo" at bounding box center [377, 349] width 21 height 11
click at [105, 401] on div "Pen P" at bounding box center [102, 466] width 41 height 33
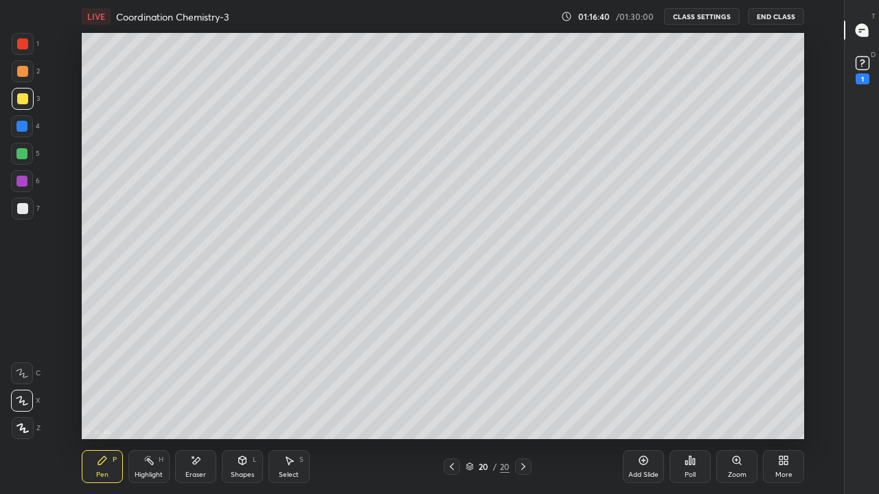
click at [21, 154] on div at bounding box center [21, 153] width 11 height 11
click at [763, 19] on button "End Class" at bounding box center [776, 16] width 56 height 16
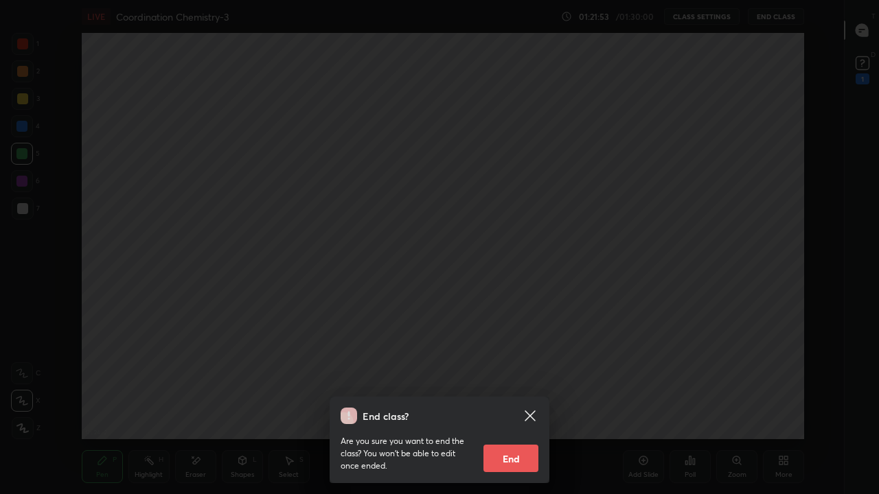
click at [515, 401] on button "End" at bounding box center [510, 458] width 55 height 27
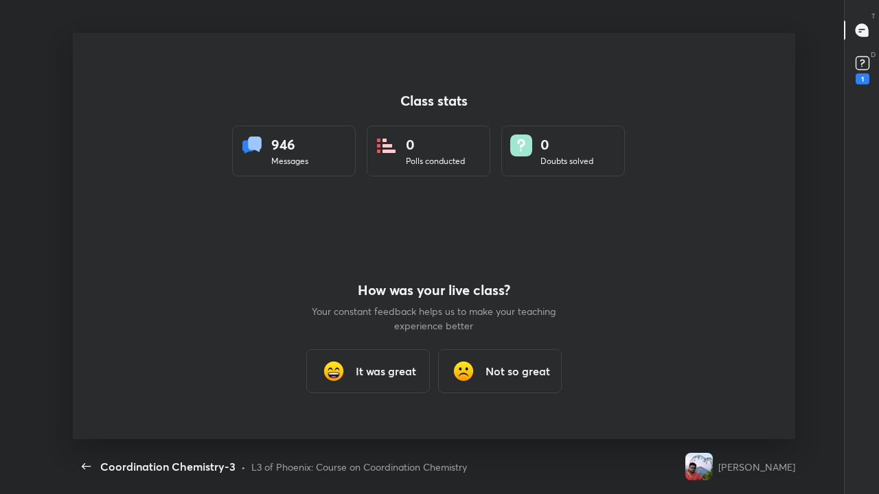
scroll to position [406, 868]
click at [382, 374] on h3 "It was great" at bounding box center [386, 371] width 60 height 16
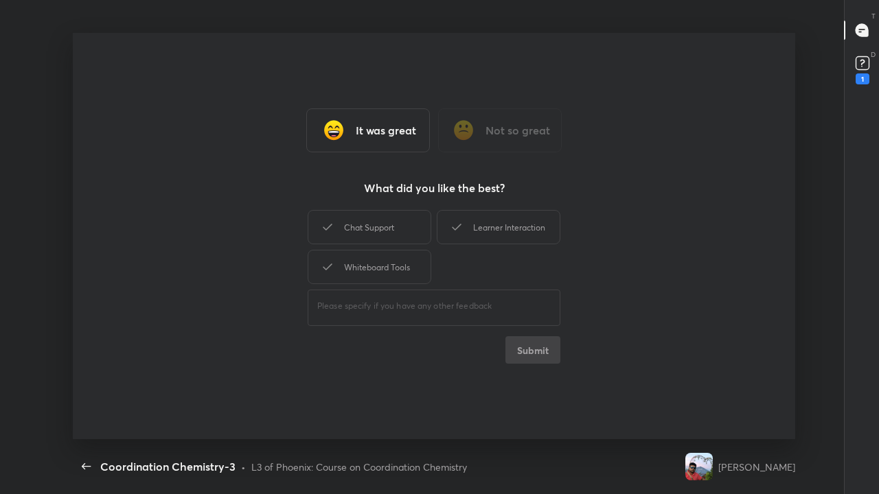
click at [372, 231] on div "Chat Support" at bounding box center [370, 227] width 124 height 34
click at [476, 233] on div "Learner Interaction" at bounding box center [499, 227] width 124 height 34
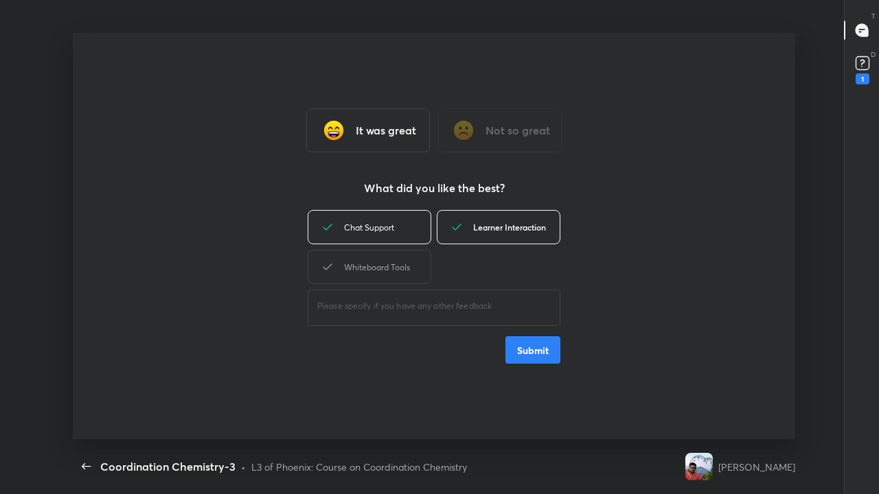
click at [412, 271] on div "Whiteboard Tools" at bounding box center [370, 267] width 124 height 34
click at [538, 356] on button "Submit" at bounding box center [532, 349] width 55 height 27
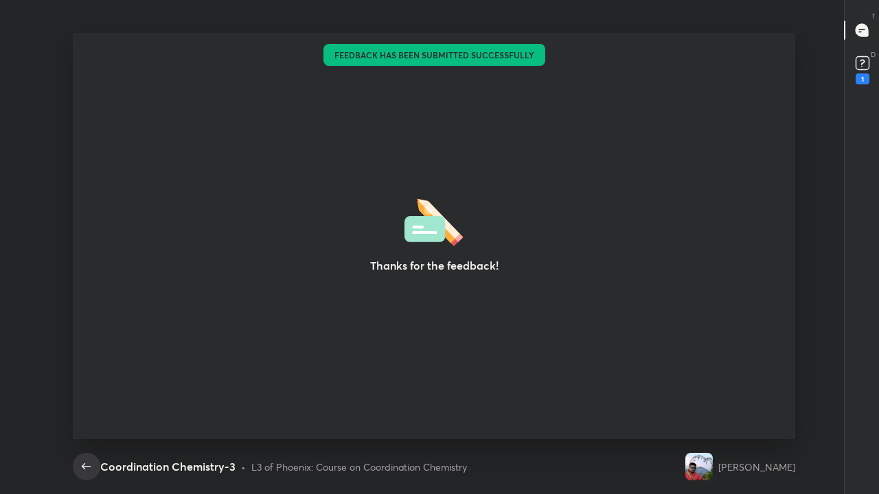
click at [90, 401] on icon "button" at bounding box center [86, 466] width 9 height 6
